Goal: Information Seeking & Learning: Check status

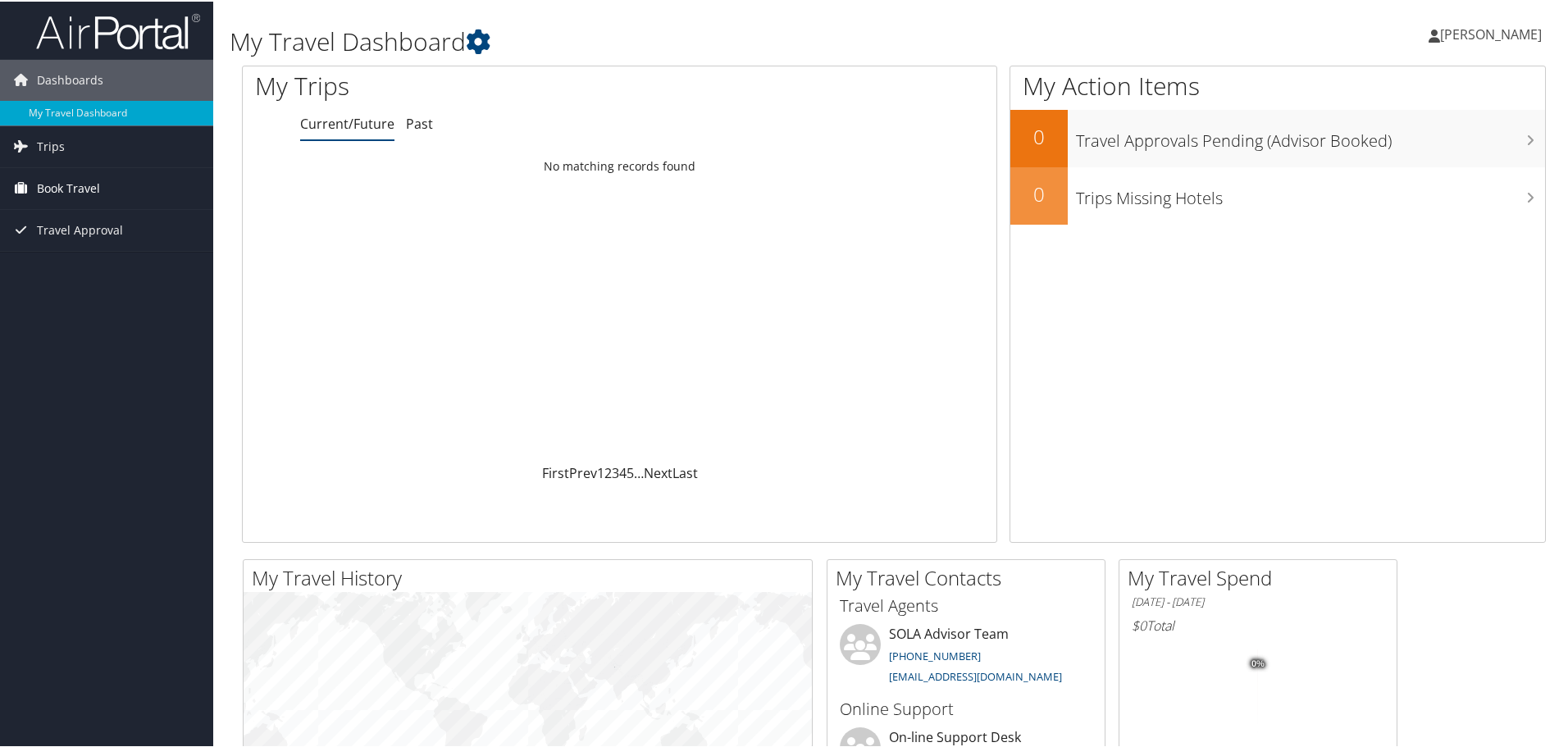
click at [48, 186] on span "Book Travel" at bounding box center [69, 187] width 63 height 41
click at [69, 264] on link "Book/Manage Online Trips" at bounding box center [106, 269] width 213 height 24
click at [58, 148] on span "Trips" at bounding box center [51, 145] width 28 height 41
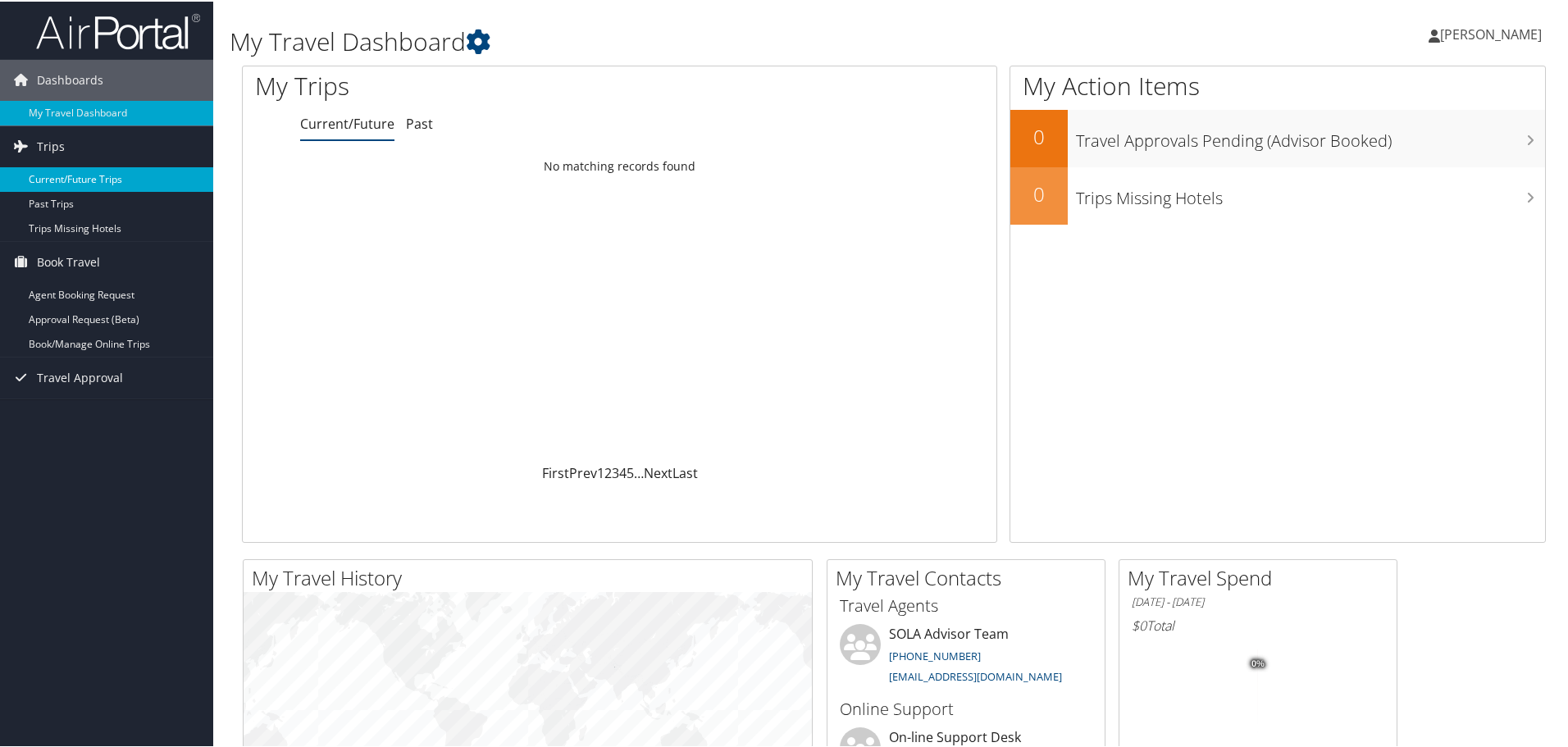
click at [63, 175] on link "Current/Future Trips" at bounding box center [106, 178] width 213 height 24
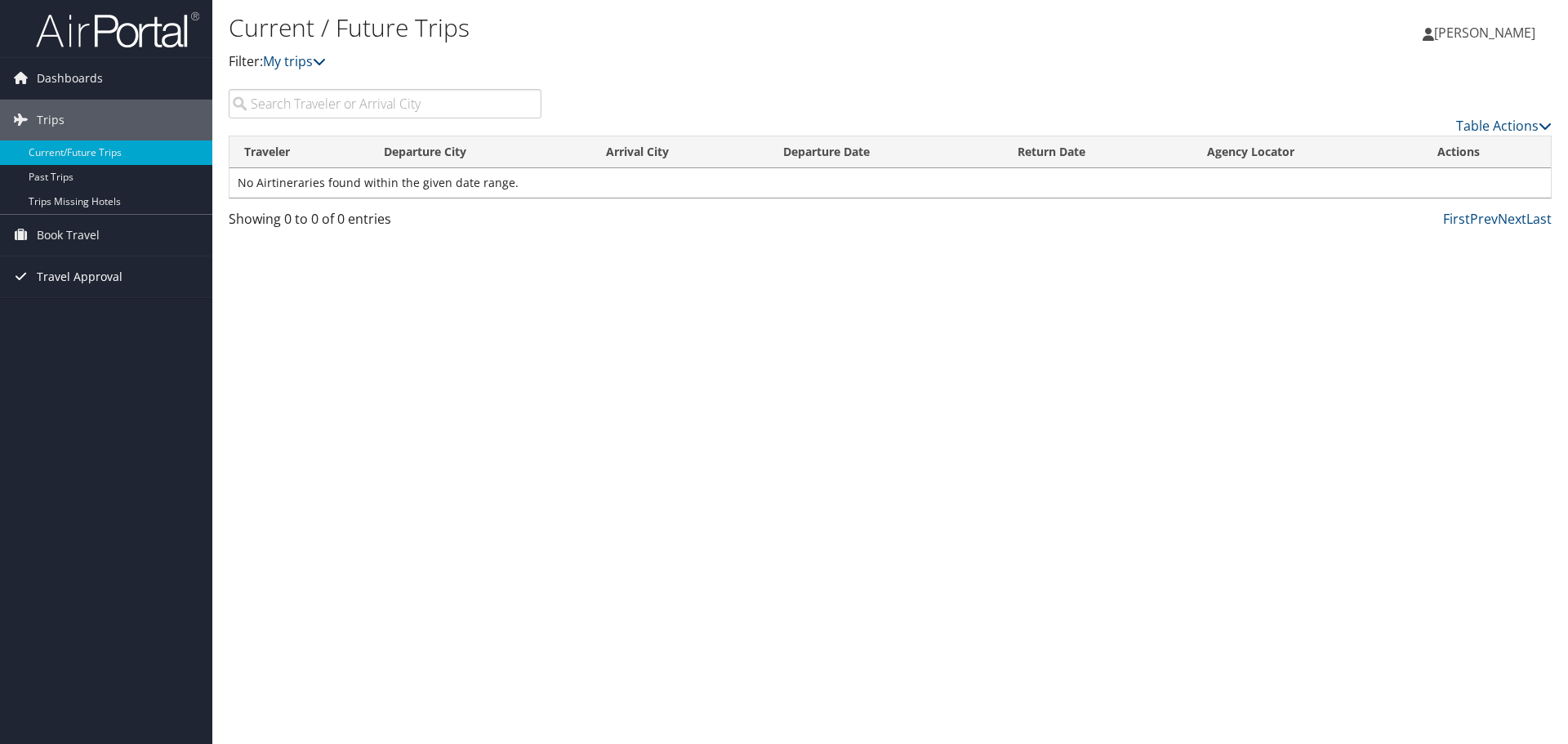
click at [58, 286] on span "Travel Approval" at bounding box center [80, 277] width 86 height 41
click at [59, 309] on link "Pending Trip Approvals" at bounding box center [106, 309] width 212 height 24
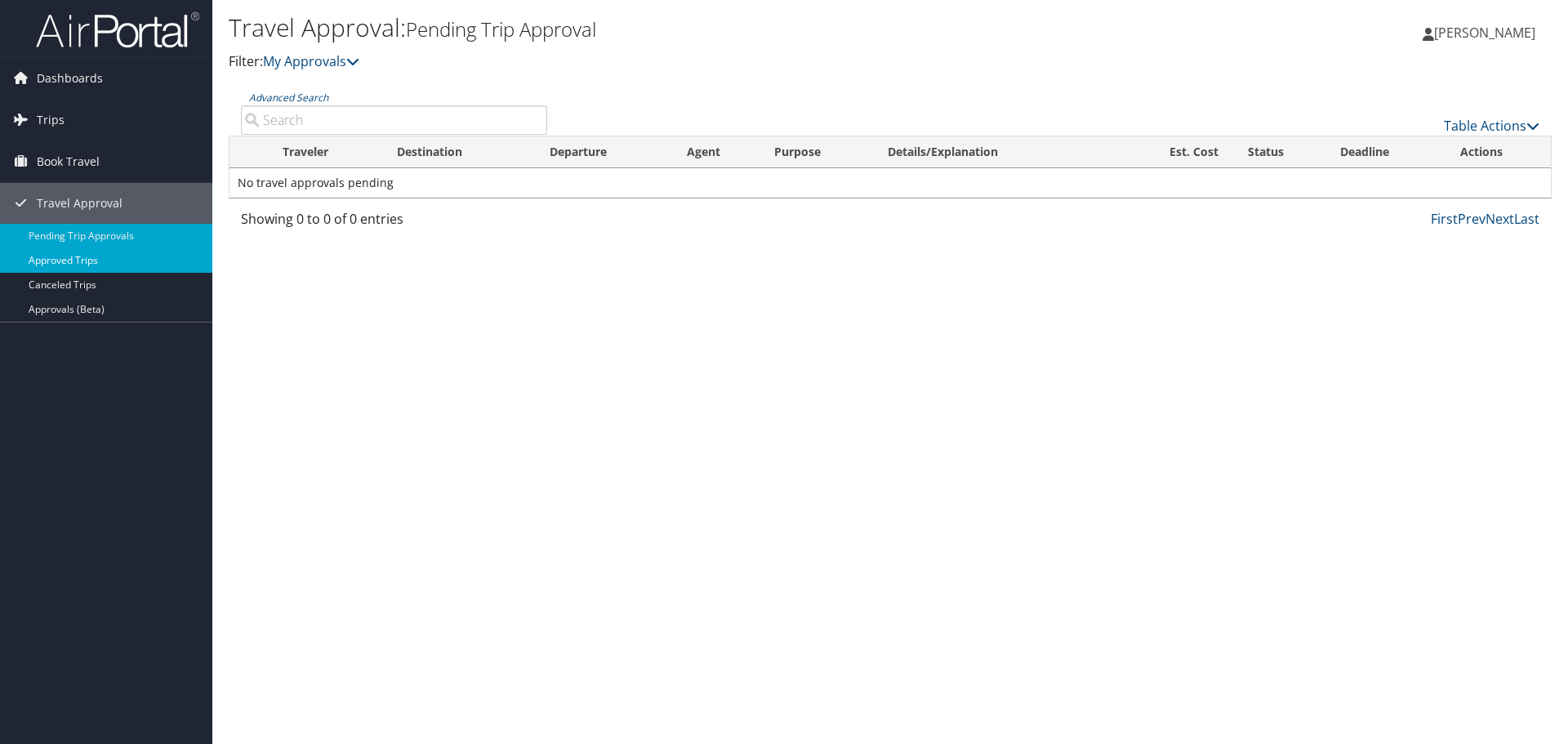
click at [48, 266] on link "Approved Trips" at bounding box center [106, 260] width 212 height 24
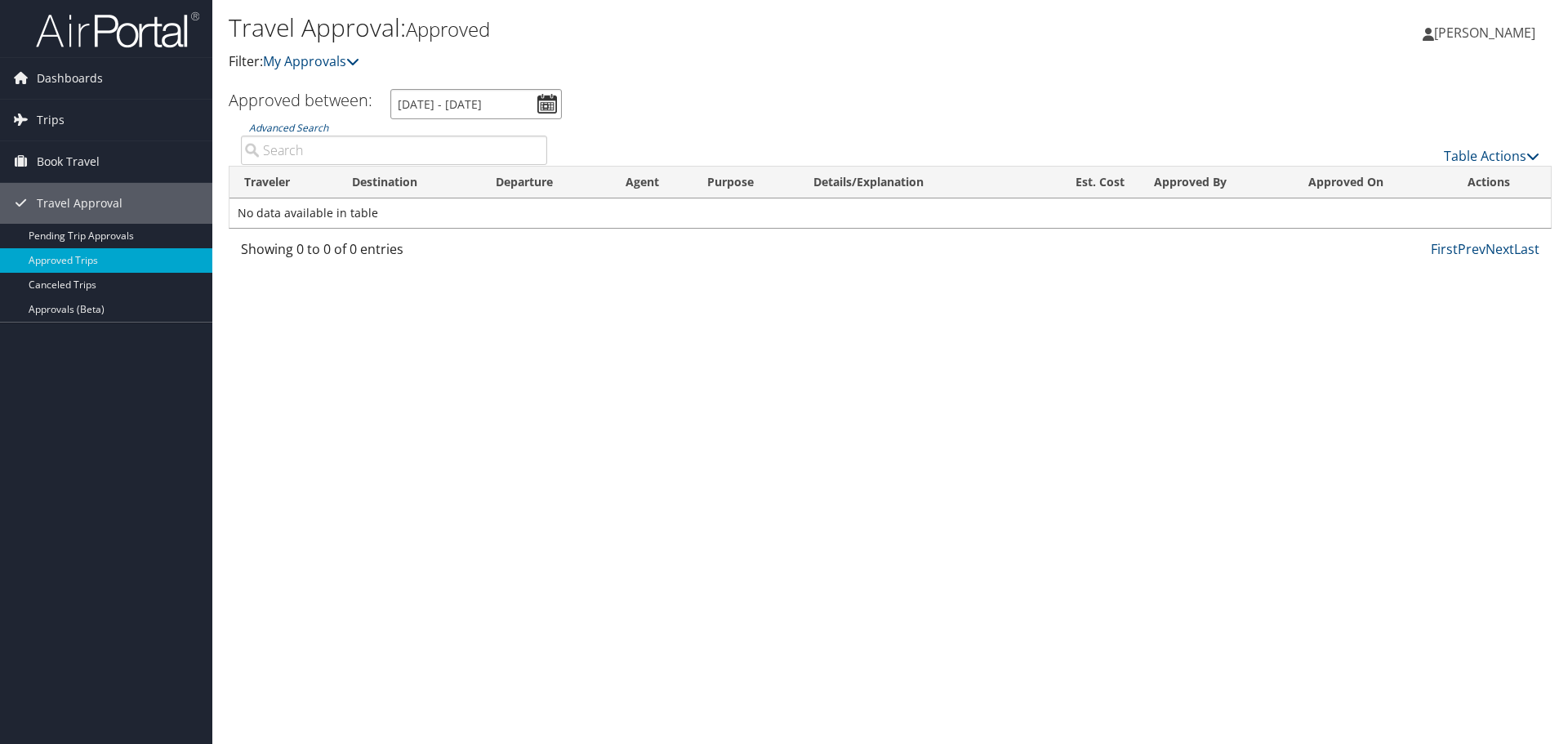
click at [522, 100] on input "[DATE] - [DATE]" at bounding box center [475, 104] width 171 height 31
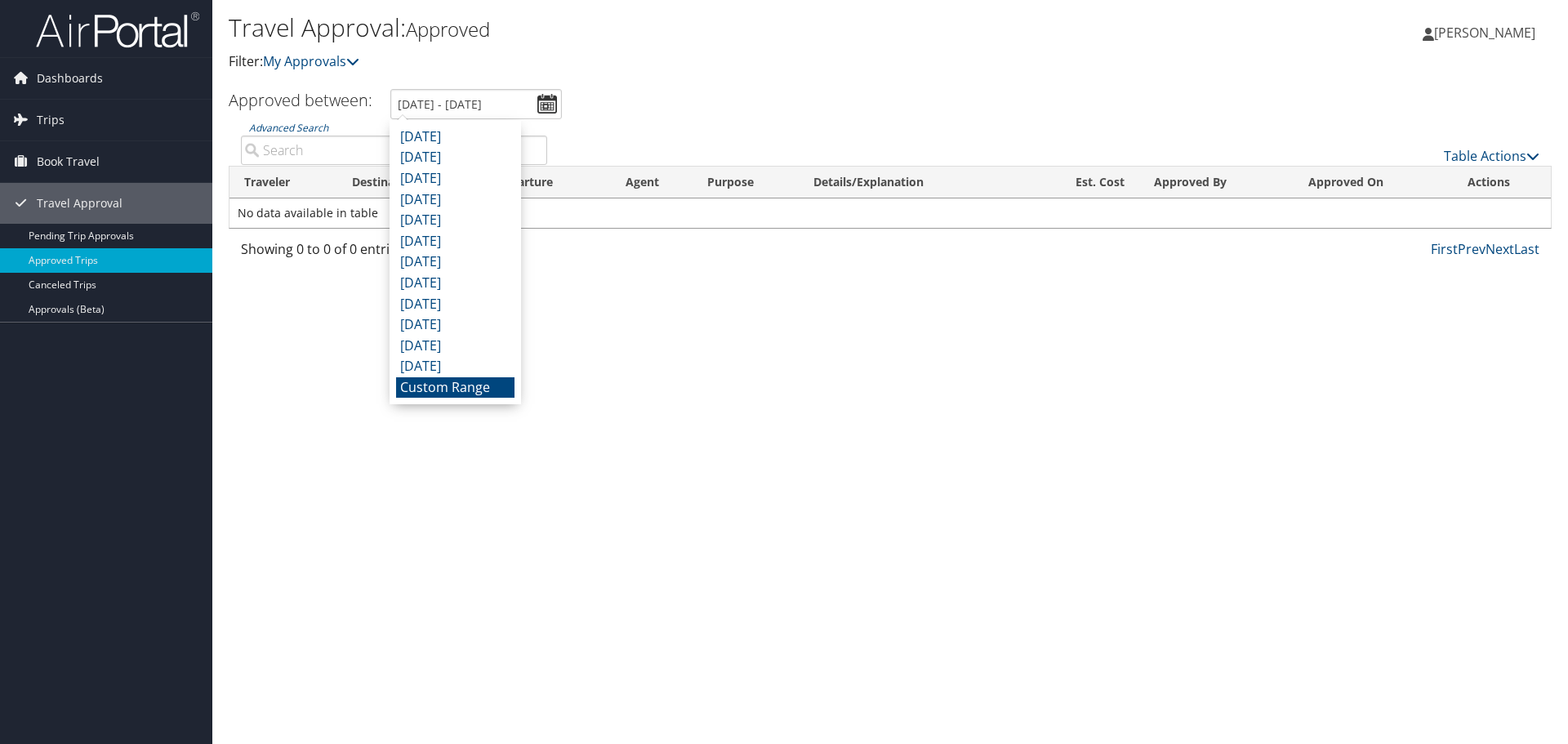
click at [594, 114] on ul "Approved between: [DATE] - [DATE]" at bounding box center [881, 104] width 1341 height 31
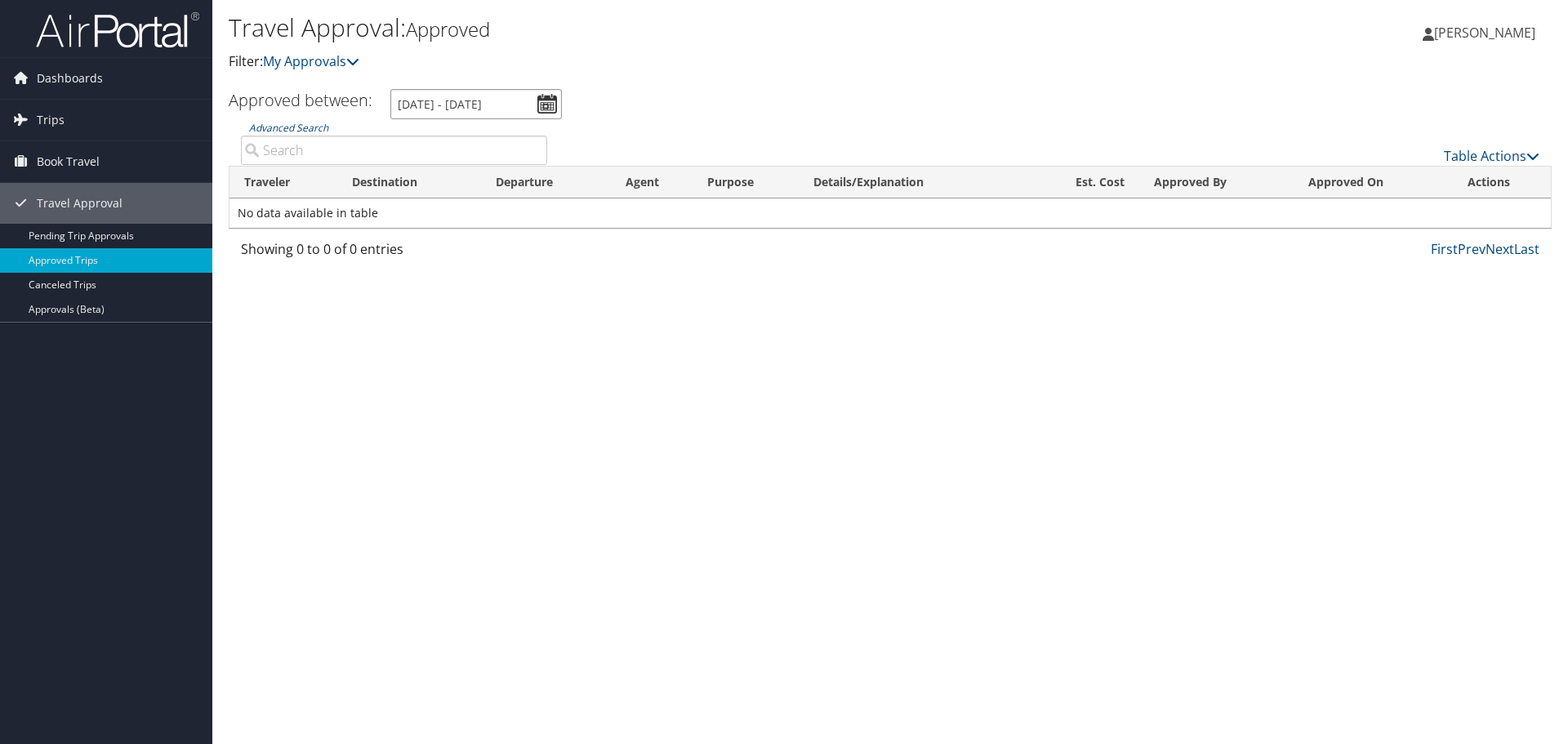
click at [513, 107] on input "[DATE] - [DATE]" at bounding box center [475, 104] width 171 height 31
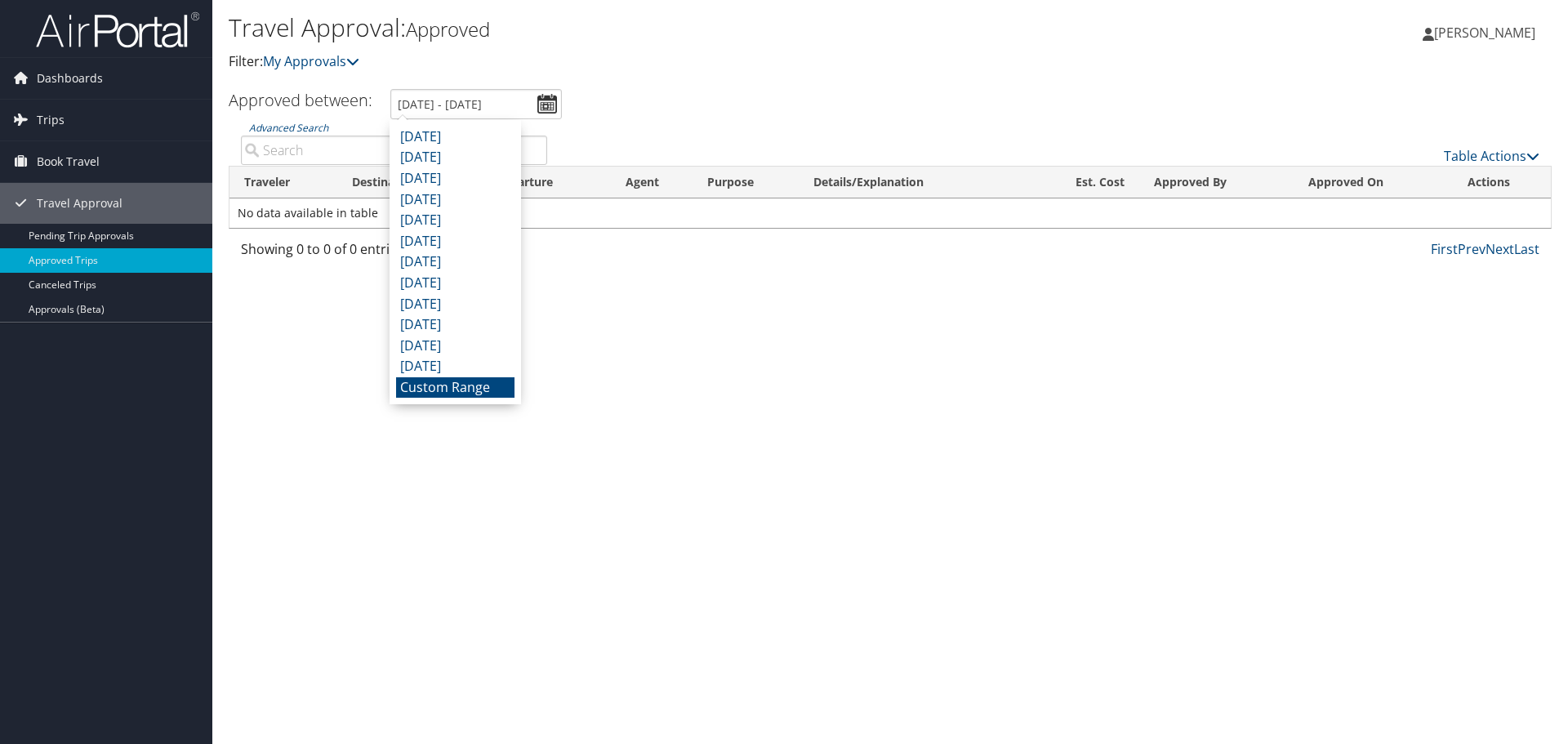
click at [439, 390] on li "Custom Range" at bounding box center [456, 387] width 119 height 21
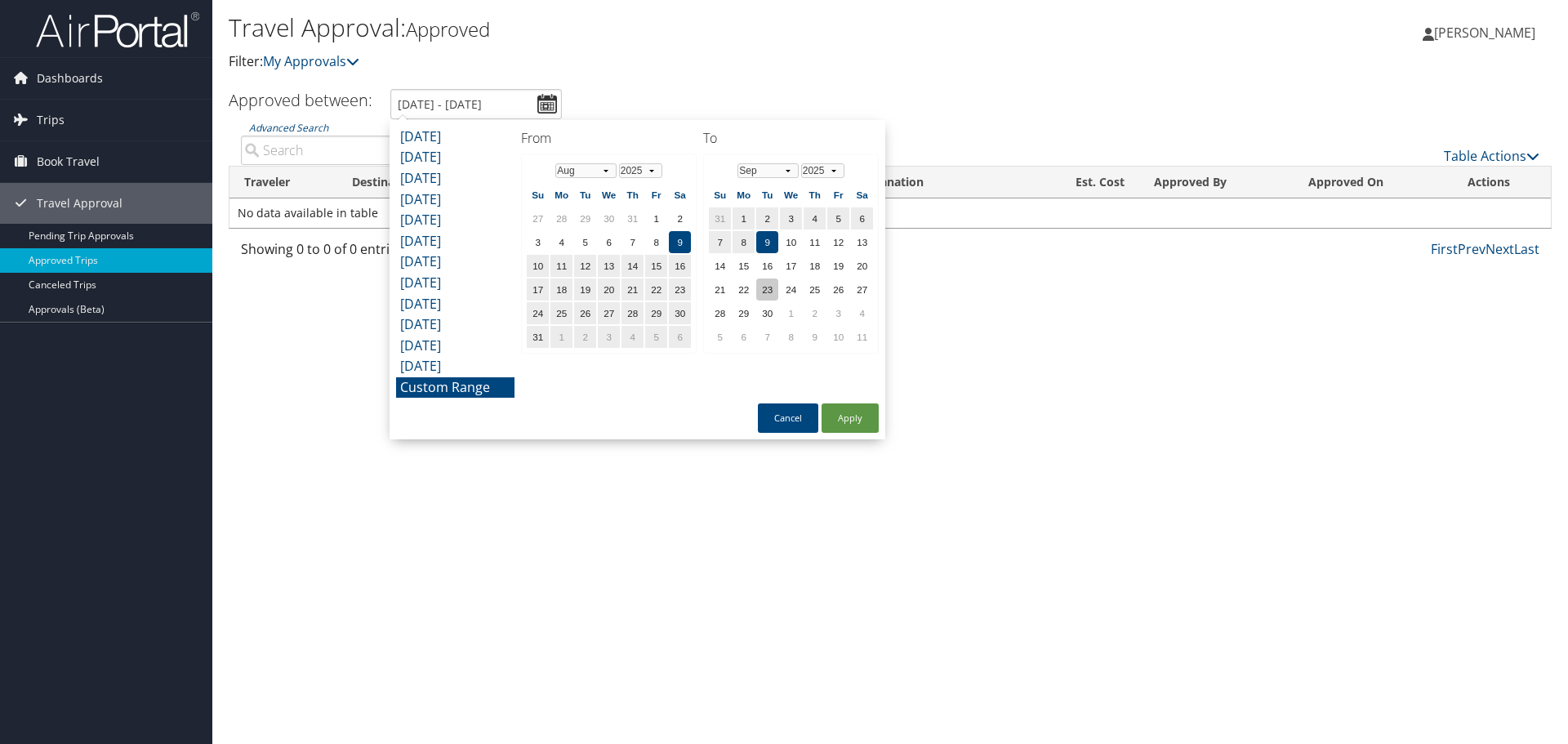
click at [778, 289] on td "23" at bounding box center [767, 290] width 22 height 22
click at [761, 320] on td "30" at bounding box center [767, 313] width 22 height 22
click at [857, 411] on button "Apply" at bounding box center [850, 418] width 57 height 30
type input "[DATE] - [DATE]"
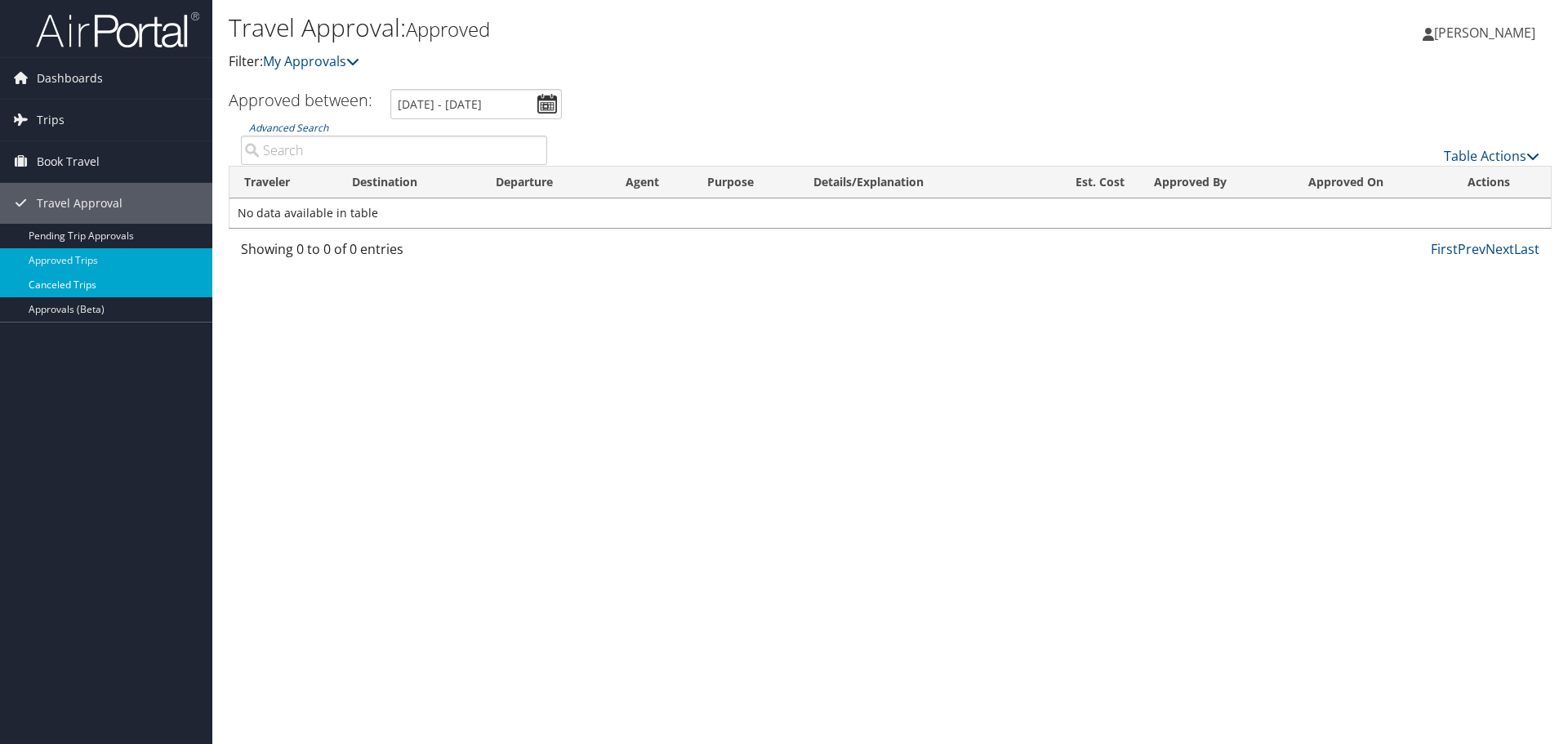
click at [94, 287] on link "Canceled Trips" at bounding box center [106, 284] width 212 height 24
click at [93, 258] on link "Approved Trips" at bounding box center [106, 260] width 212 height 24
click at [1510, 155] on link "Table Actions" at bounding box center [1491, 156] width 95 height 18
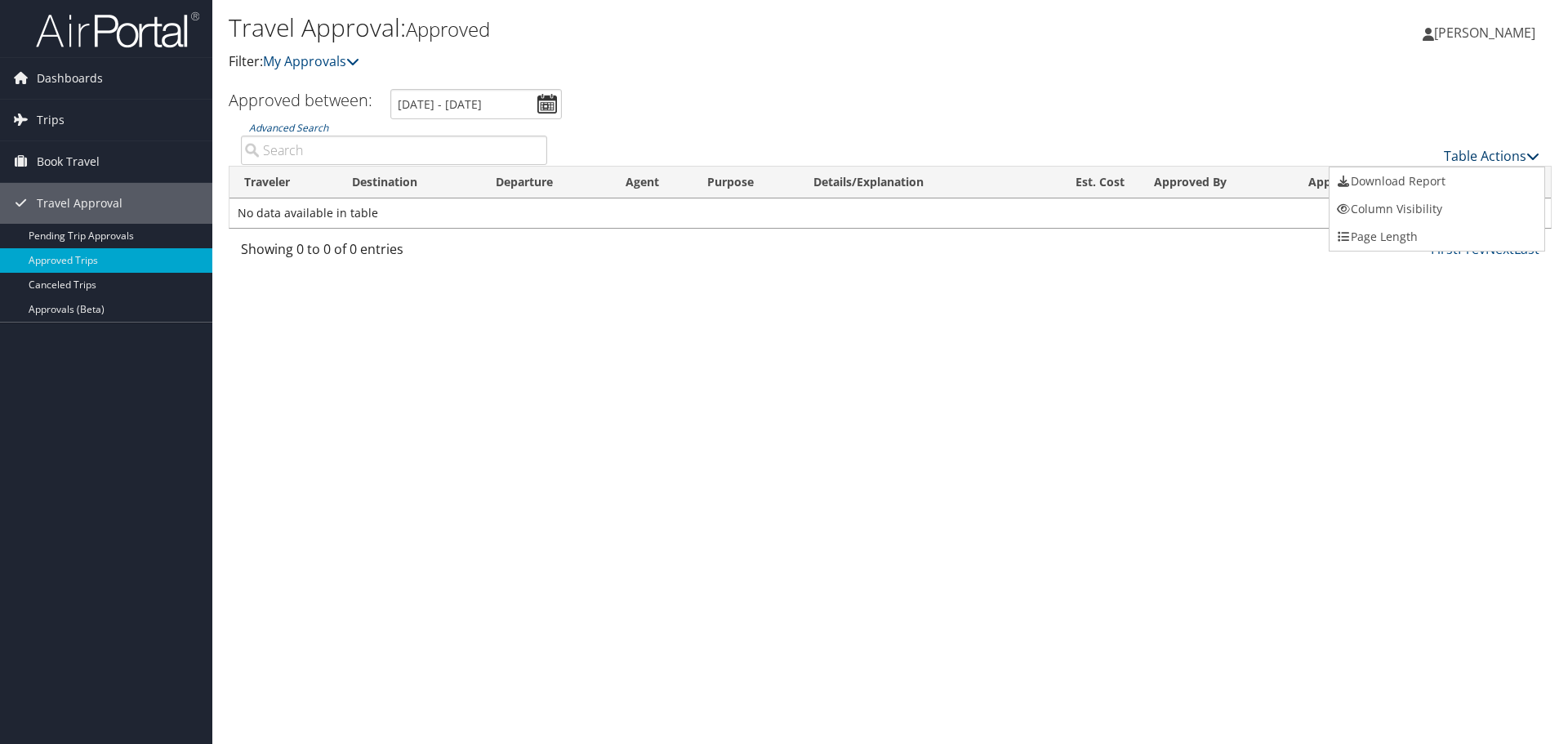
click at [1510, 155] on div at bounding box center [784, 372] width 1568 height 744
click at [543, 101] on input "[DATE] - [DATE]" at bounding box center [475, 104] width 171 height 31
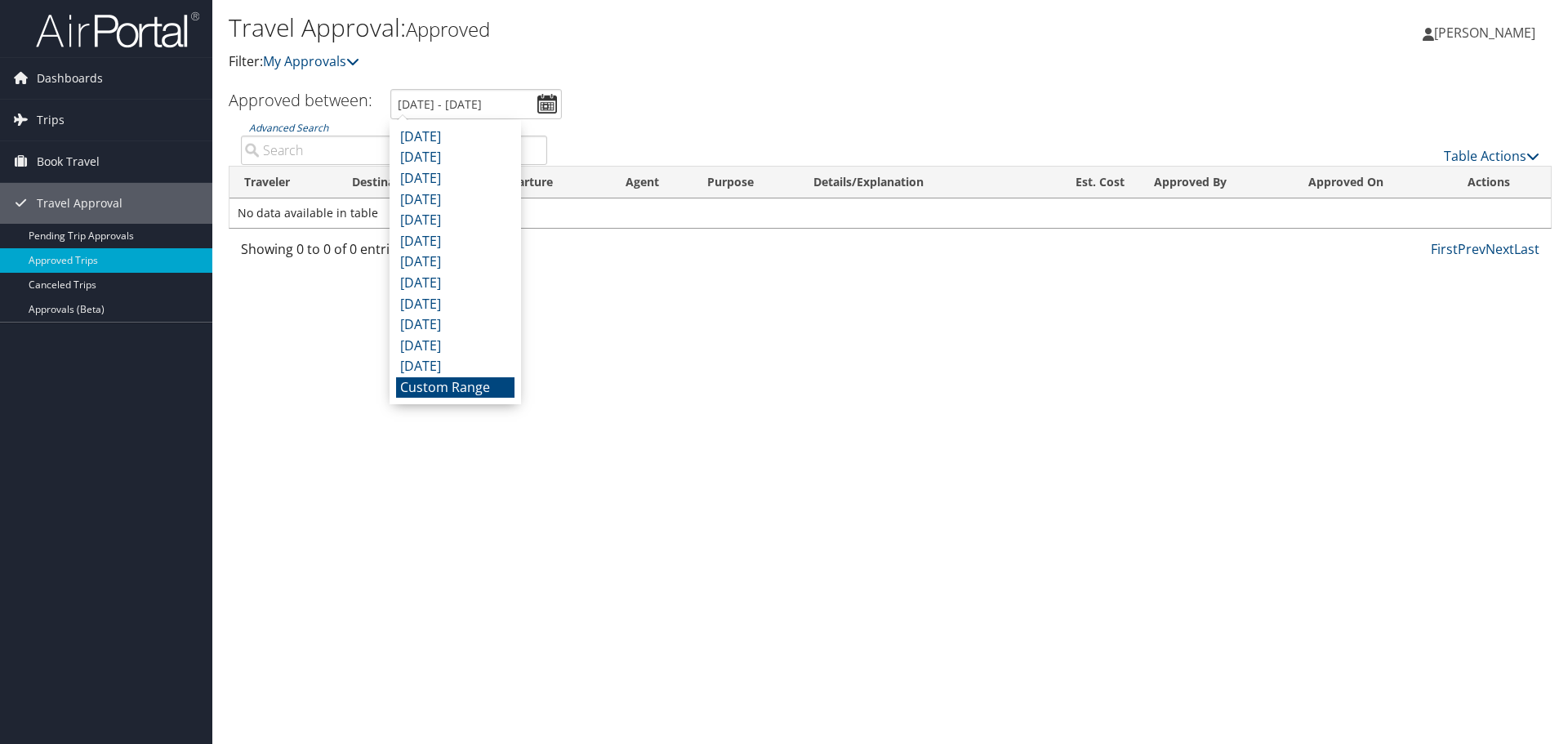
click at [425, 396] on li "Custom Range" at bounding box center [456, 387] width 119 height 21
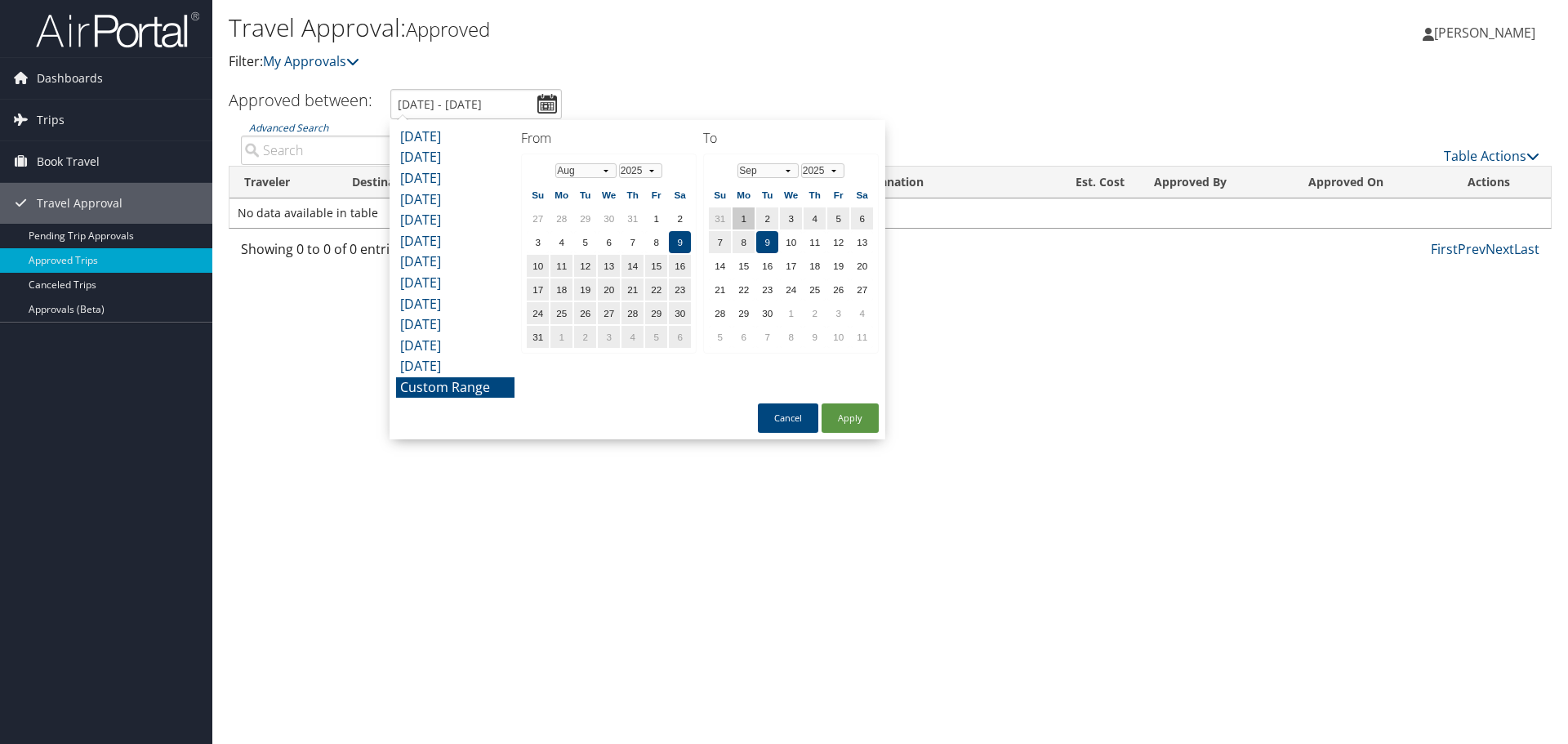
click at [744, 219] on td "1" at bounding box center [744, 219] width 22 height 22
click at [594, 170] on select "Jan Feb Mar Apr May Jun Jul Aug Sep Oct Nov Dec" at bounding box center [585, 170] width 61 height 15
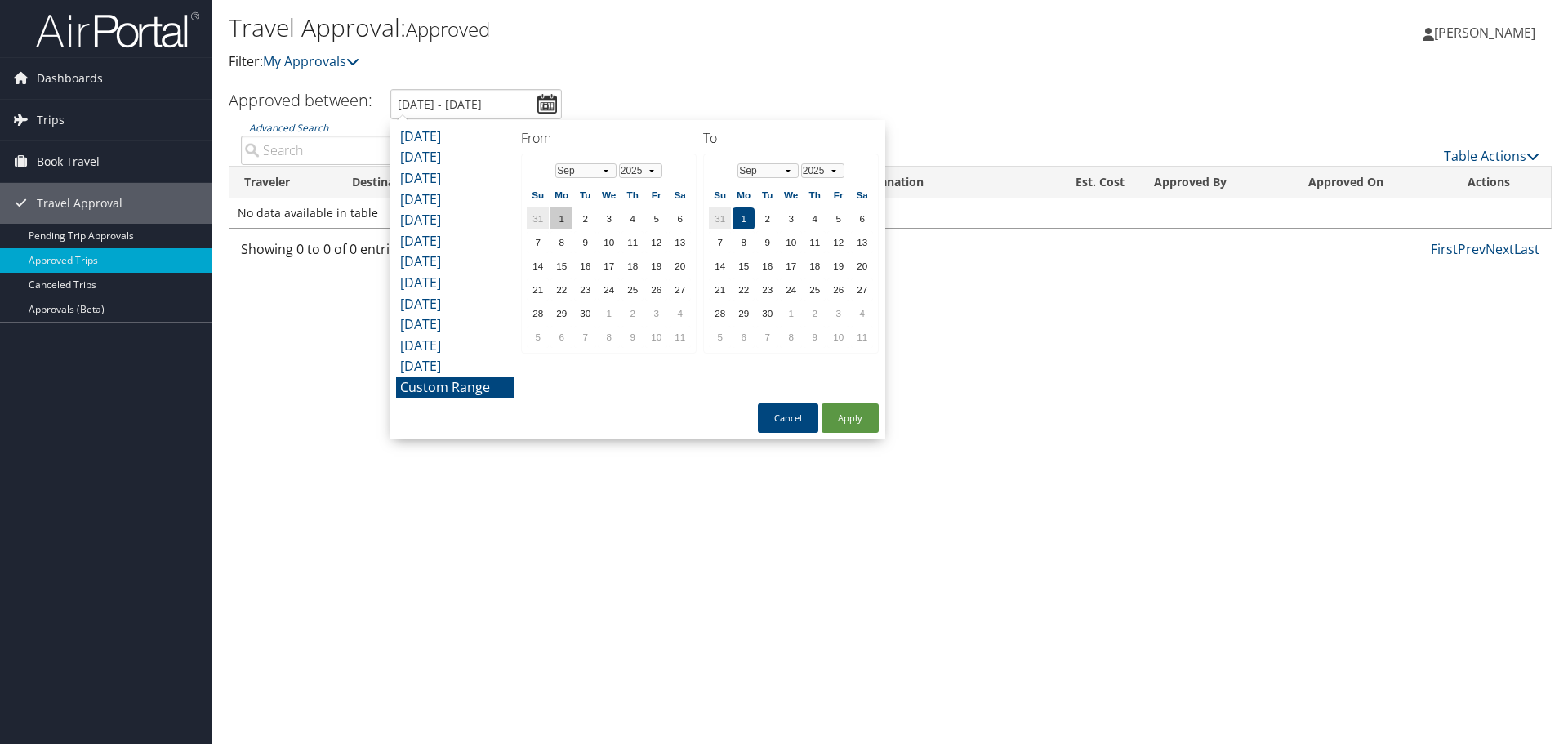
click at [562, 216] on td "1" at bounding box center [561, 219] width 22 height 22
click at [786, 171] on select "Jan Feb Mar Apr May Jun Jul Aug Sep Oct Nov Dec" at bounding box center [768, 170] width 61 height 15
click at [853, 227] on td "1" at bounding box center [862, 219] width 22 height 22
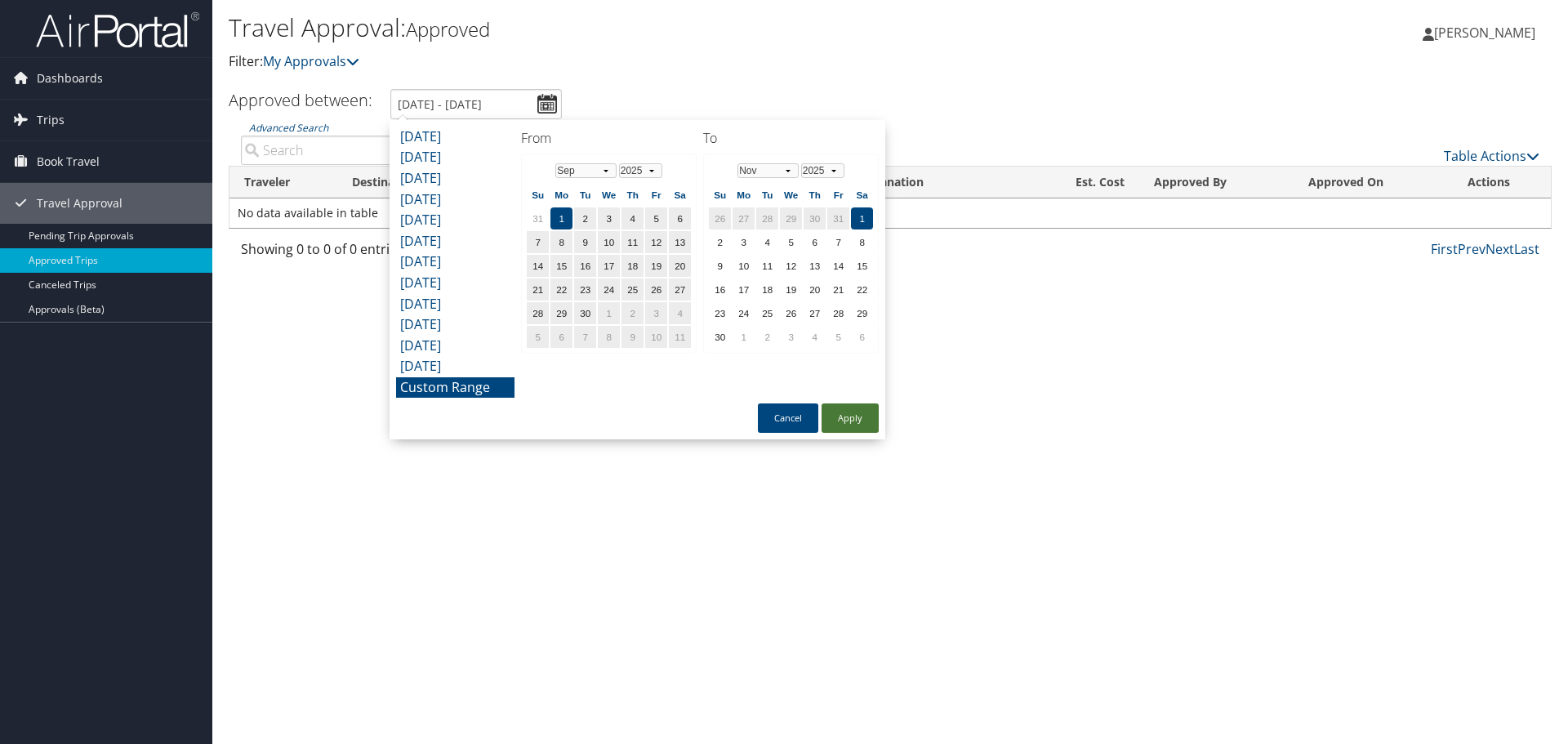
click at [850, 419] on button "Apply" at bounding box center [850, 418] width 57 height 30
type input "9/1/2025 - 11/1/2025"
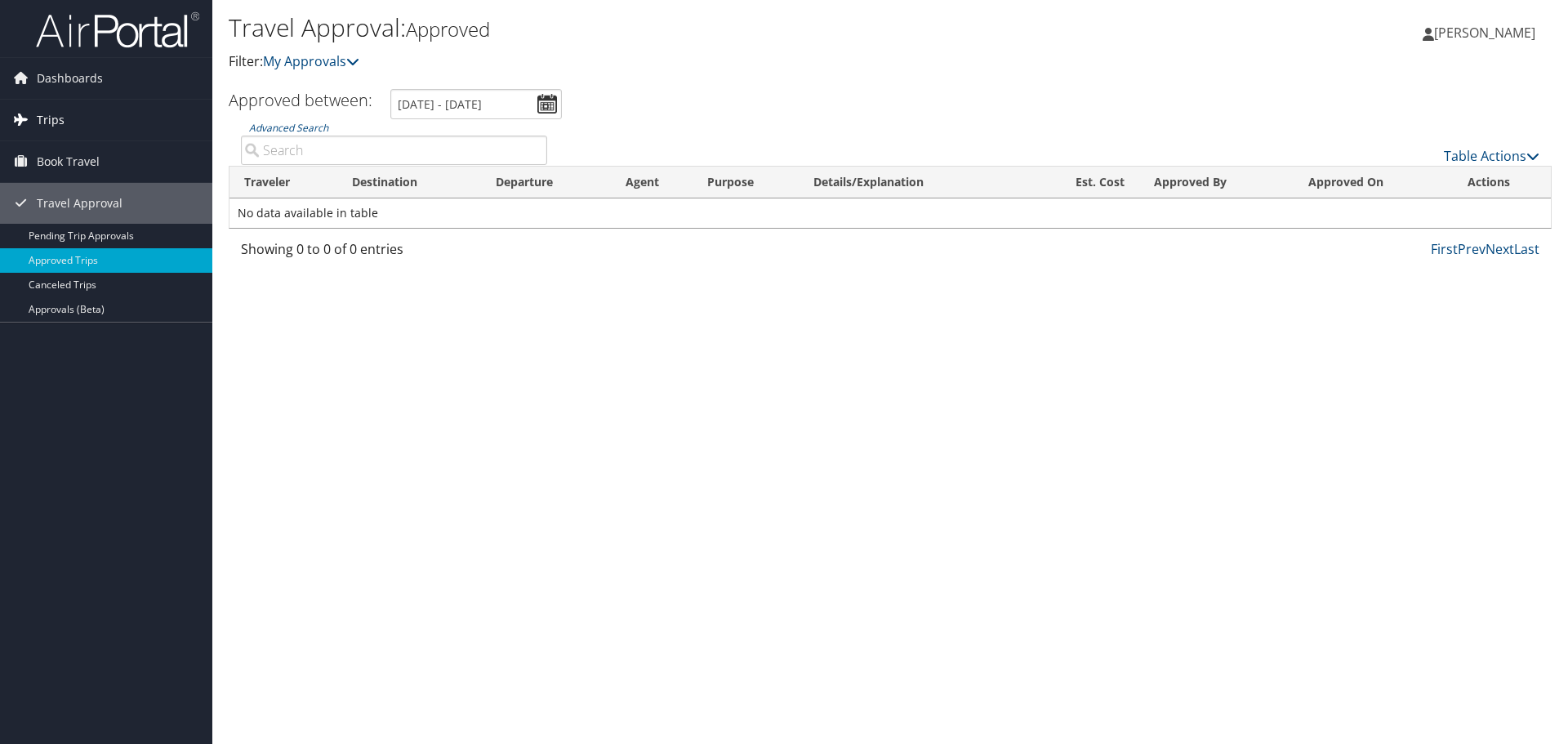
click at [71, 113] on link "Trips" at bounding box center [106, 120] width 212 height 41
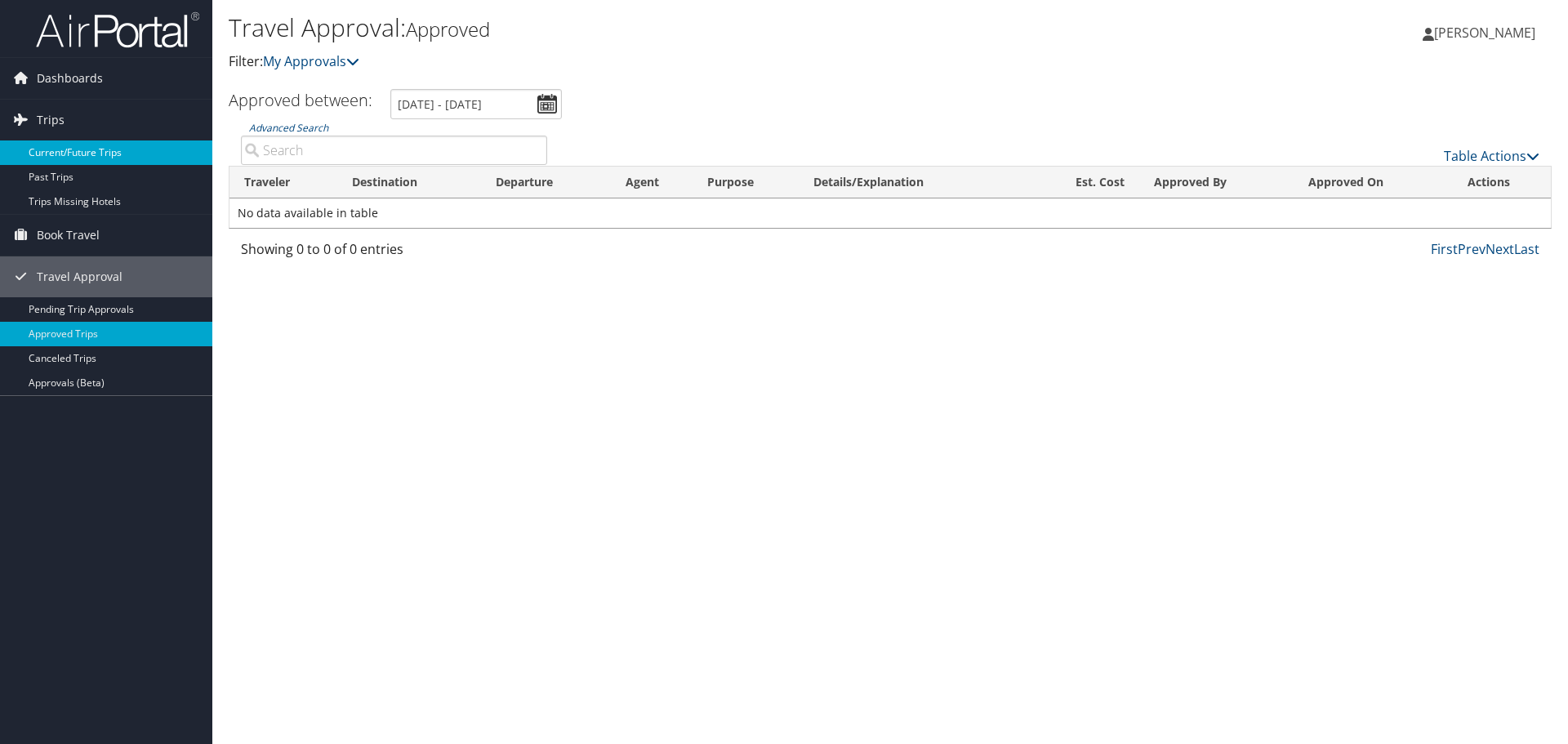
click at [72, 158] on link "Current/Future Trips" at bounding box center [106, 153] width 212 height 24
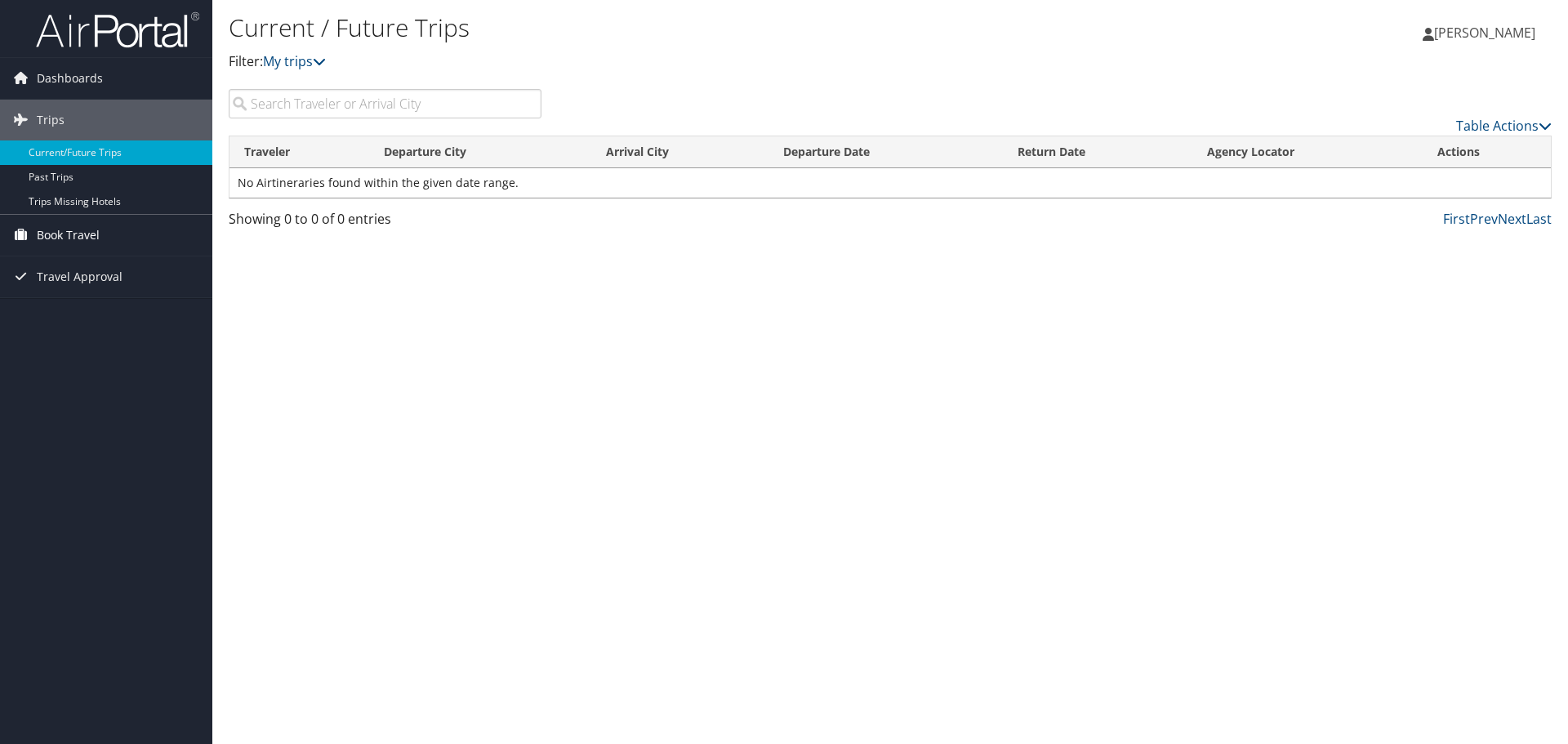
click at [59, 238] on span "Book Travel" at bounding box center [69, 235] width 63 height 41
click at [100, 322] on link "Book/Manage Online Trips" at bounding box center [106, 317] width 212 height 24
